Goal: Task Accomplishment & Management: Use online tool/utility

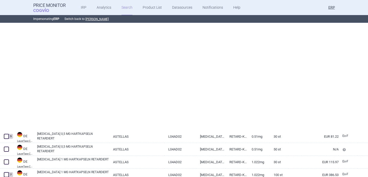
select select "mah"
select select "newerThan"
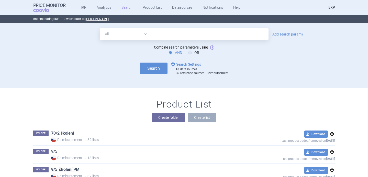
click at [334, 7] on link "ERP" at bounding box center [332, 7] width 7 height 15
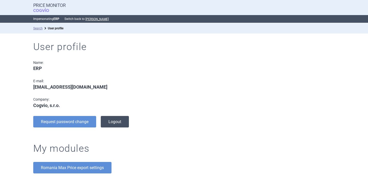
click at [121, 122] on button "Logout" at bounding box center [115, 122] width 28 height 12
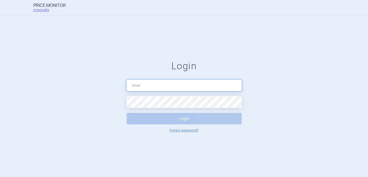
click at [153, 87] on input "text" at bounding box center [184, 86] width 115 height 12
type input "[DOMAIN_NAME][EMAIL_ADDRESS][DOMAIN_NAME]"
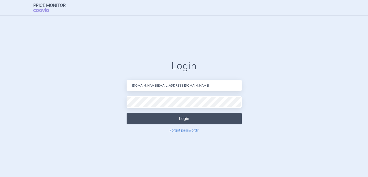
click at [180, 120] on button "Login" at bounding box center [184, 119] width 115 height 12
